Goal: Information Seeking & Learning: Learn about a topic

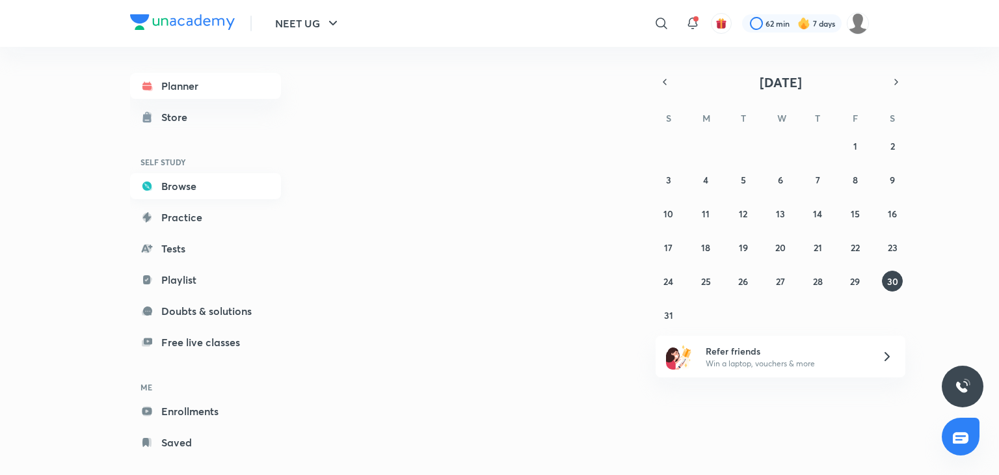
click at [185, 187] on link "Browse" at bounding box center [205, 186] width 151 height 26
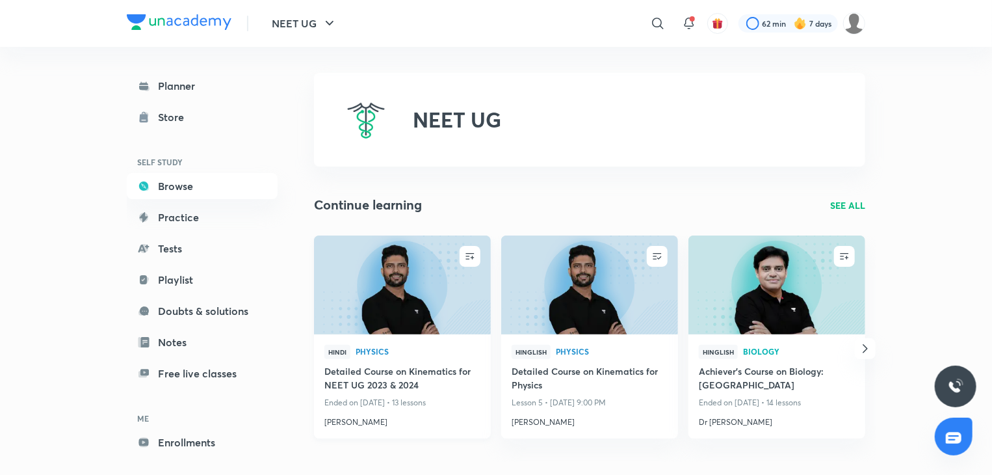
click at [386, 292] on img at bounding box center [402, 284] width 180 height 101
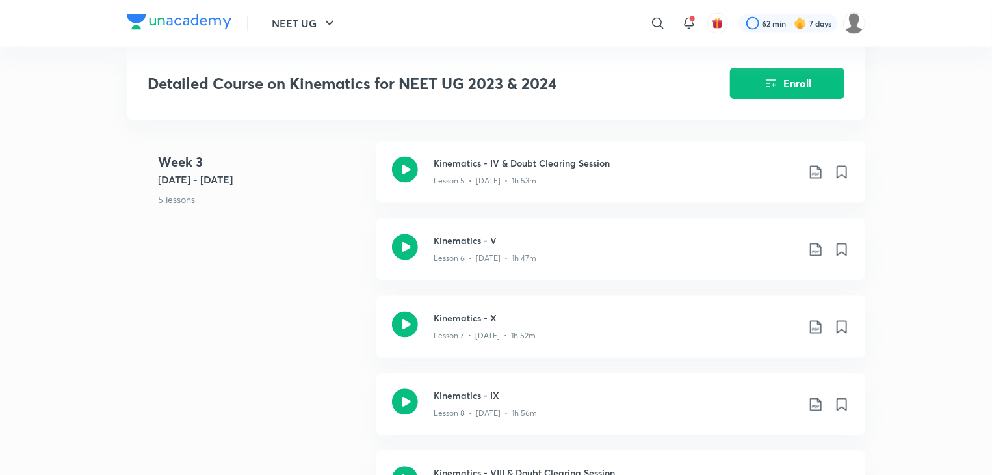
scroll to position [1176, 0]
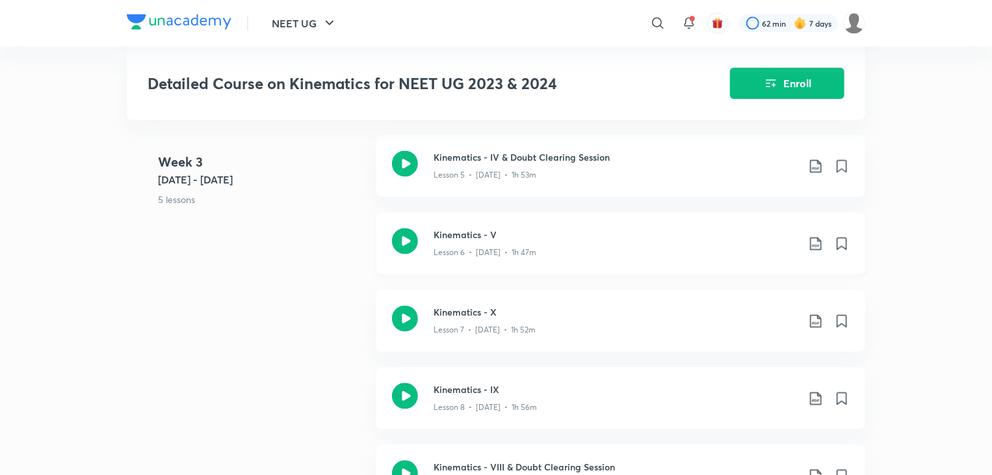
click at [812, 236] on icon at bounding box center [816, 244] width 16 height 16
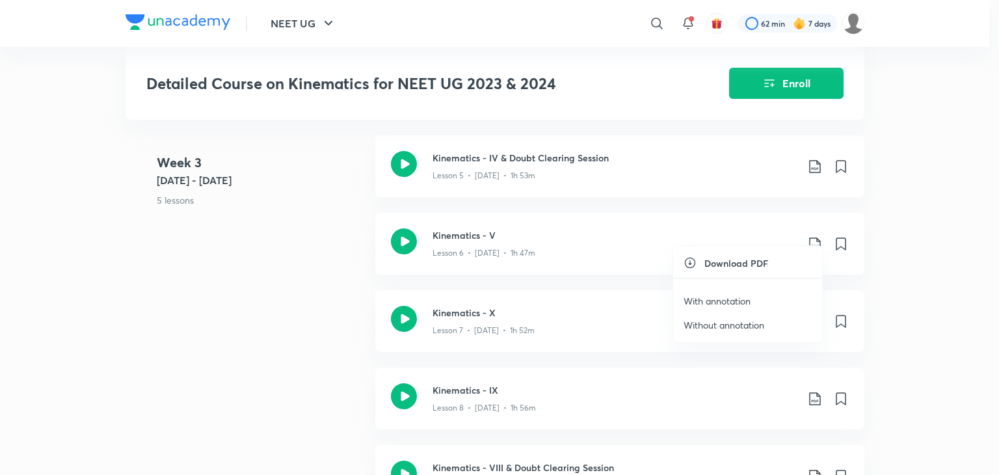
click at [758, 304] on li "With annotation" at bounding box center [747, 301] width 149 height 24
click at [728, 297] on p "With annotation" at bounding box center [716, 301] width 67 height 14
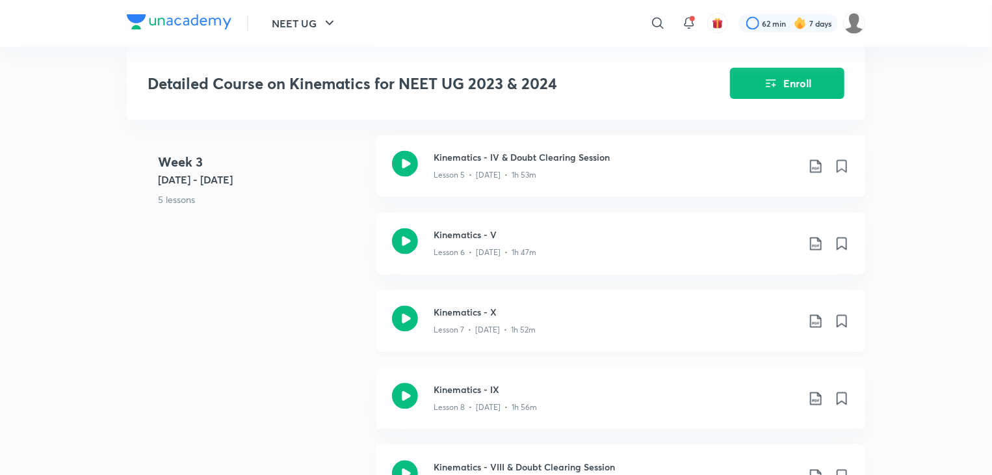
click at [522, 324] on p "Lesson 7 • [DATE] • 1h 52m" at bounding box center [485, 330] width 102 height 12
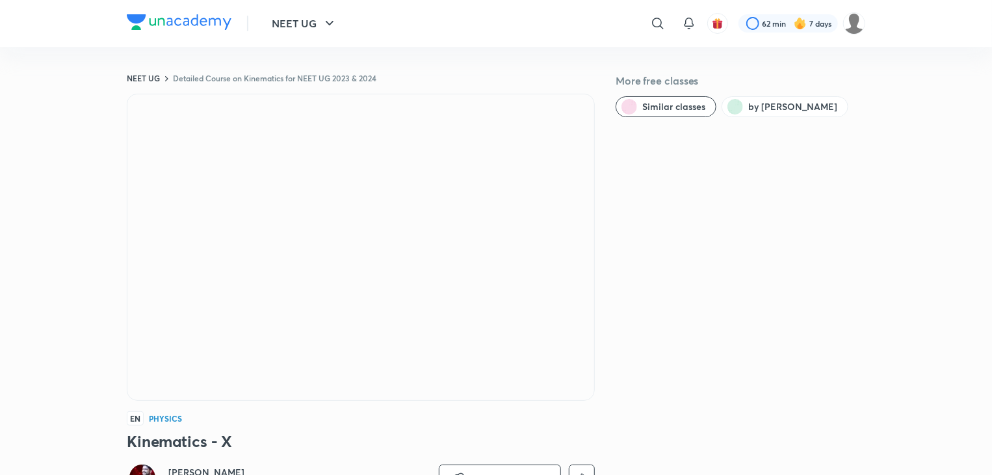
scroll to position [760, 0]
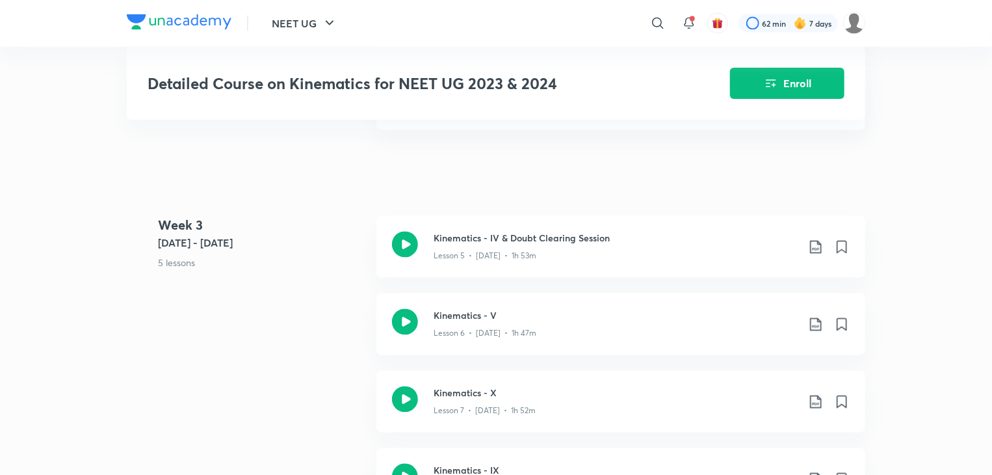
scroll to position [1092, 0]
click at [538, 336] on div "Kinematics - V Lesson 6 • [DATE] • 1h 47m" at bounding box center [621, 327] width 489 height 62
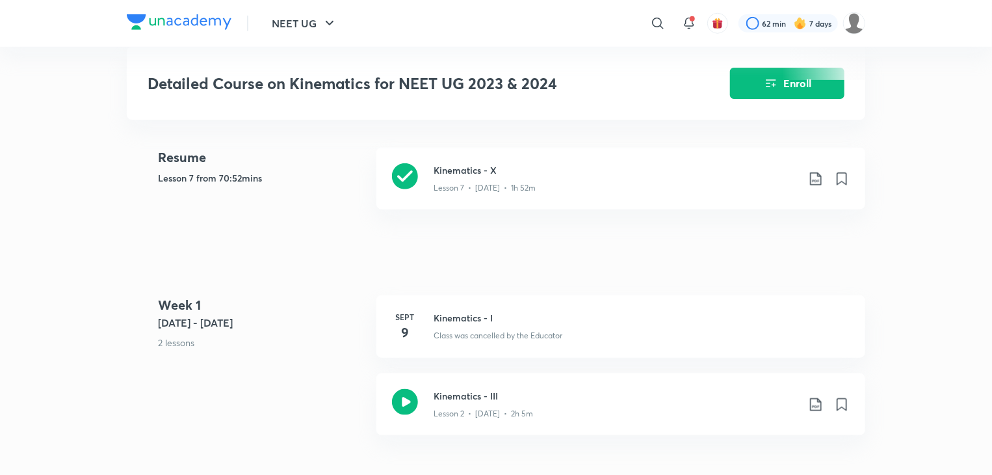
scroll to position [546, 0]
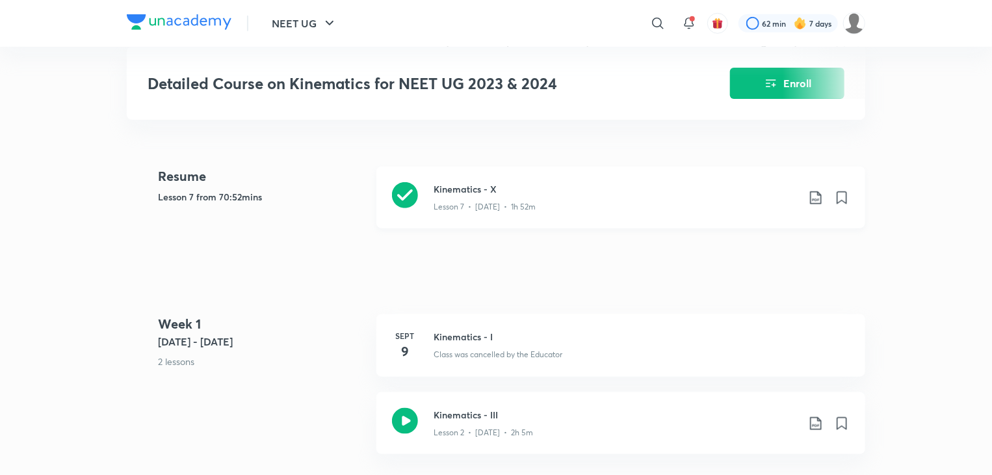
click at [607, 196] on div "Lesson 7 • [DATE] • 1h 52m" at bounding box center [616, 204] width 364 height 17
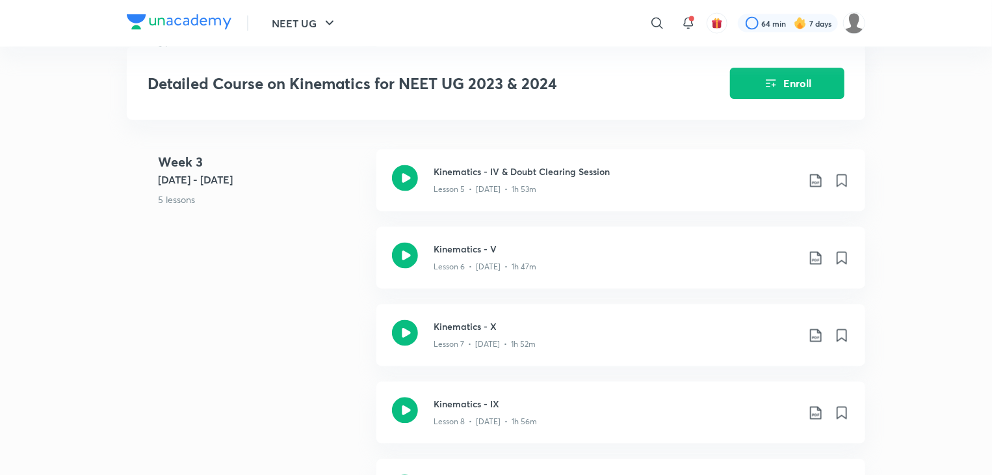
scroll to position [1165, 0]
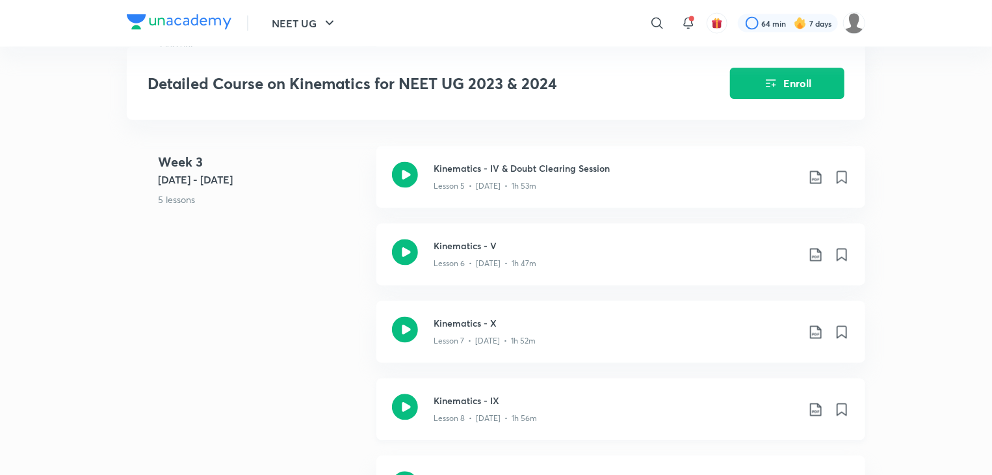
click at [614, 394] on h3 "Kinematics - IX" at bounding box center [616, 401] width 364 height 14
